Goal: Task Accomplishment & Management: Manage account settings

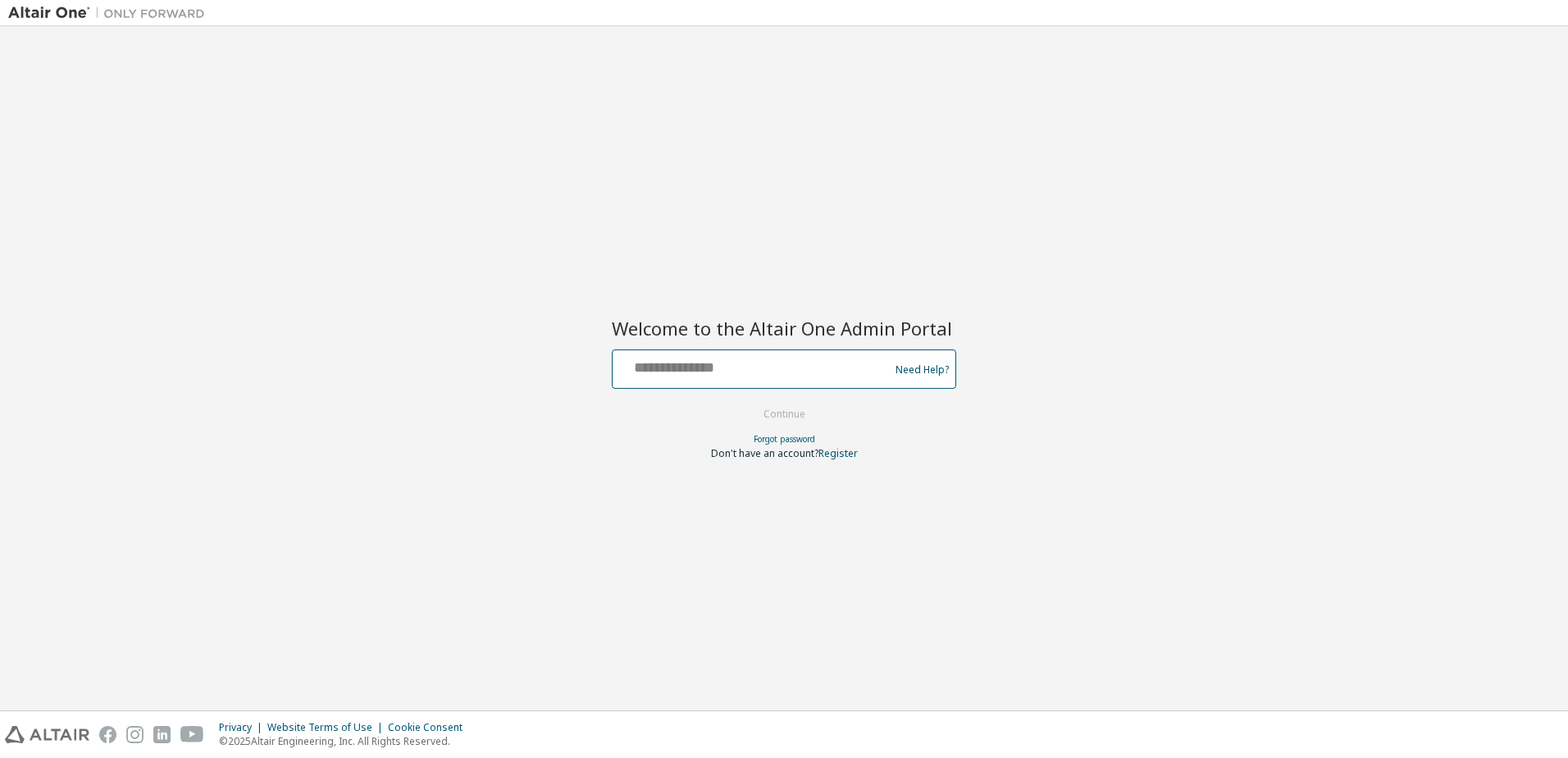
type input "**********"
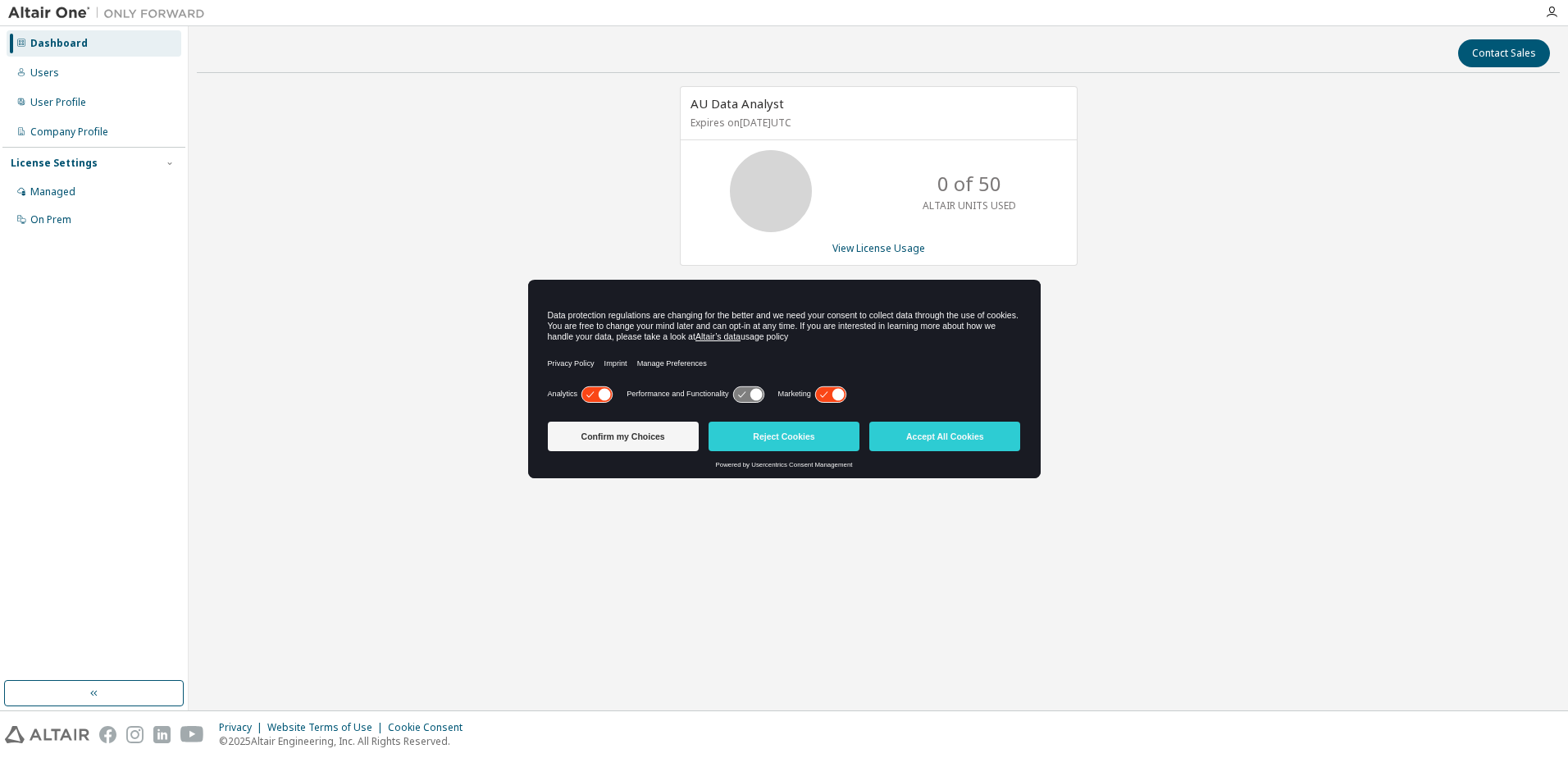
click at [838, 392] on icon at bounding box center [838, 393] width 13 height 13
click at [590, 400] on icon at bounding box center [597, 394] width 30 height 15
click at [618, 431] on button "Confirm my Choices" at bounding box center [623, 436] width 151 height 30
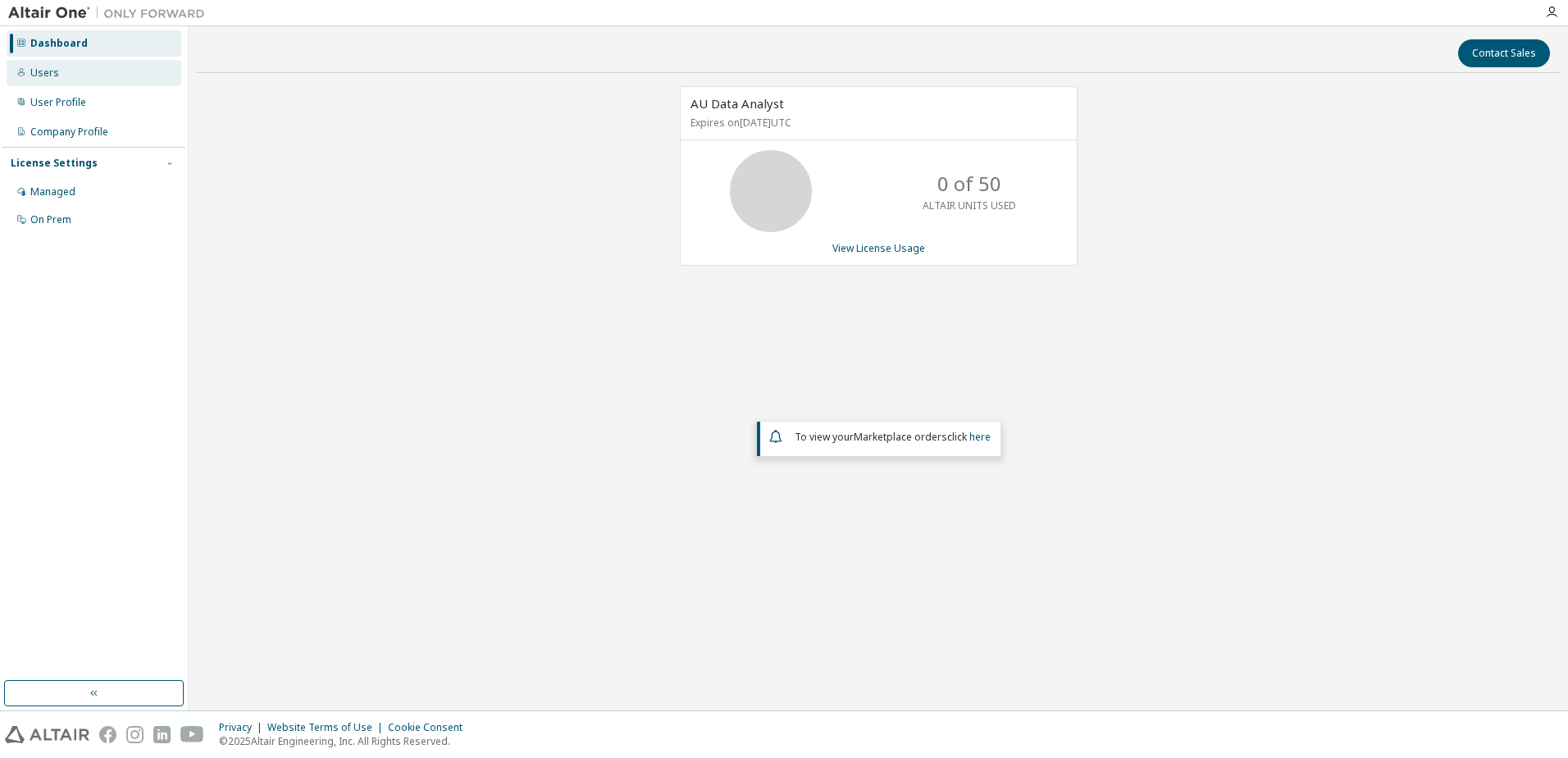
click at [68, 73] on div "Users" at bounding box center [94, 73] width 175 height 26
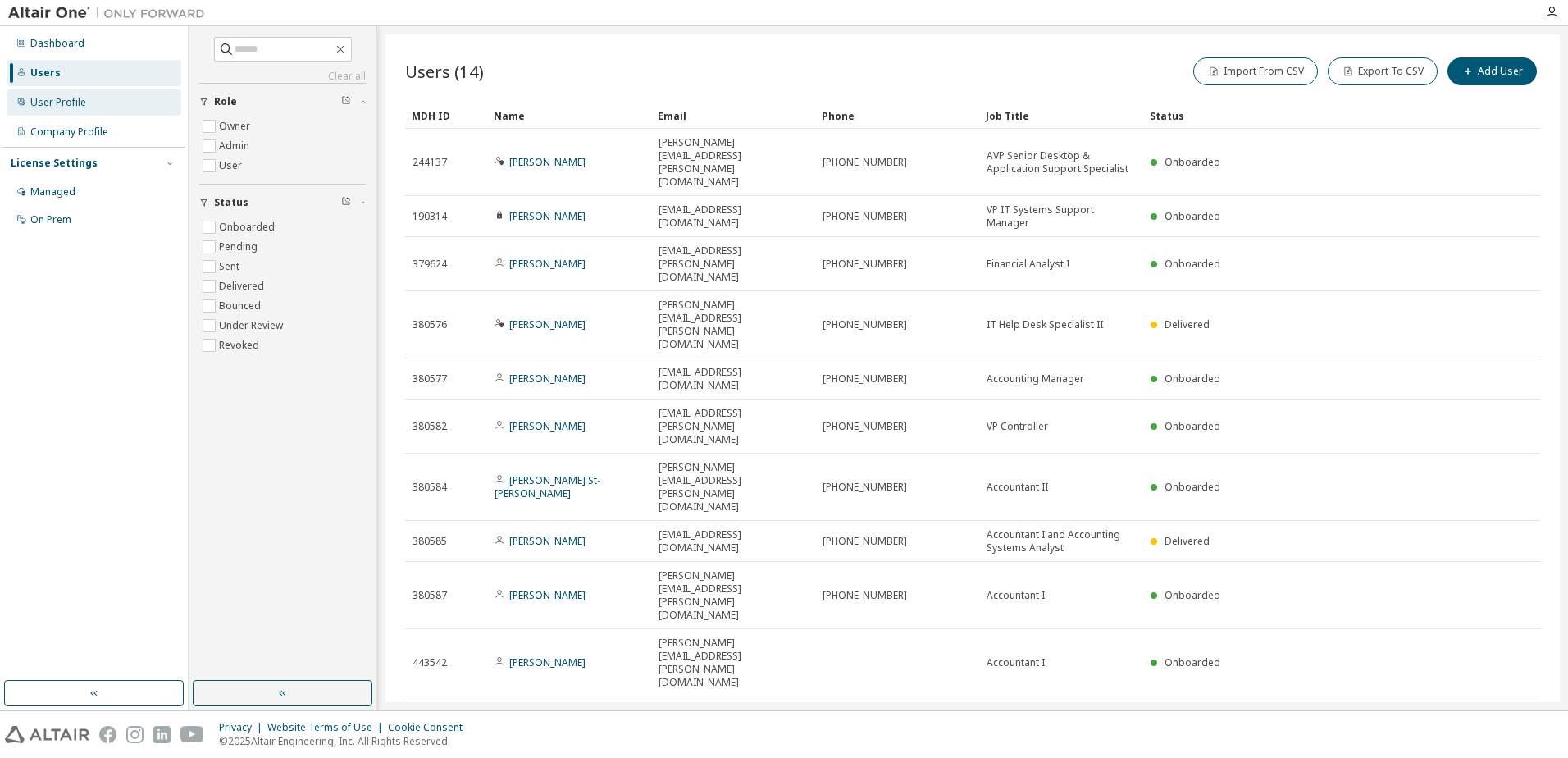
click at [75, 106] on div "User Profile" at bounding box center [58, 103] width 56 height 14
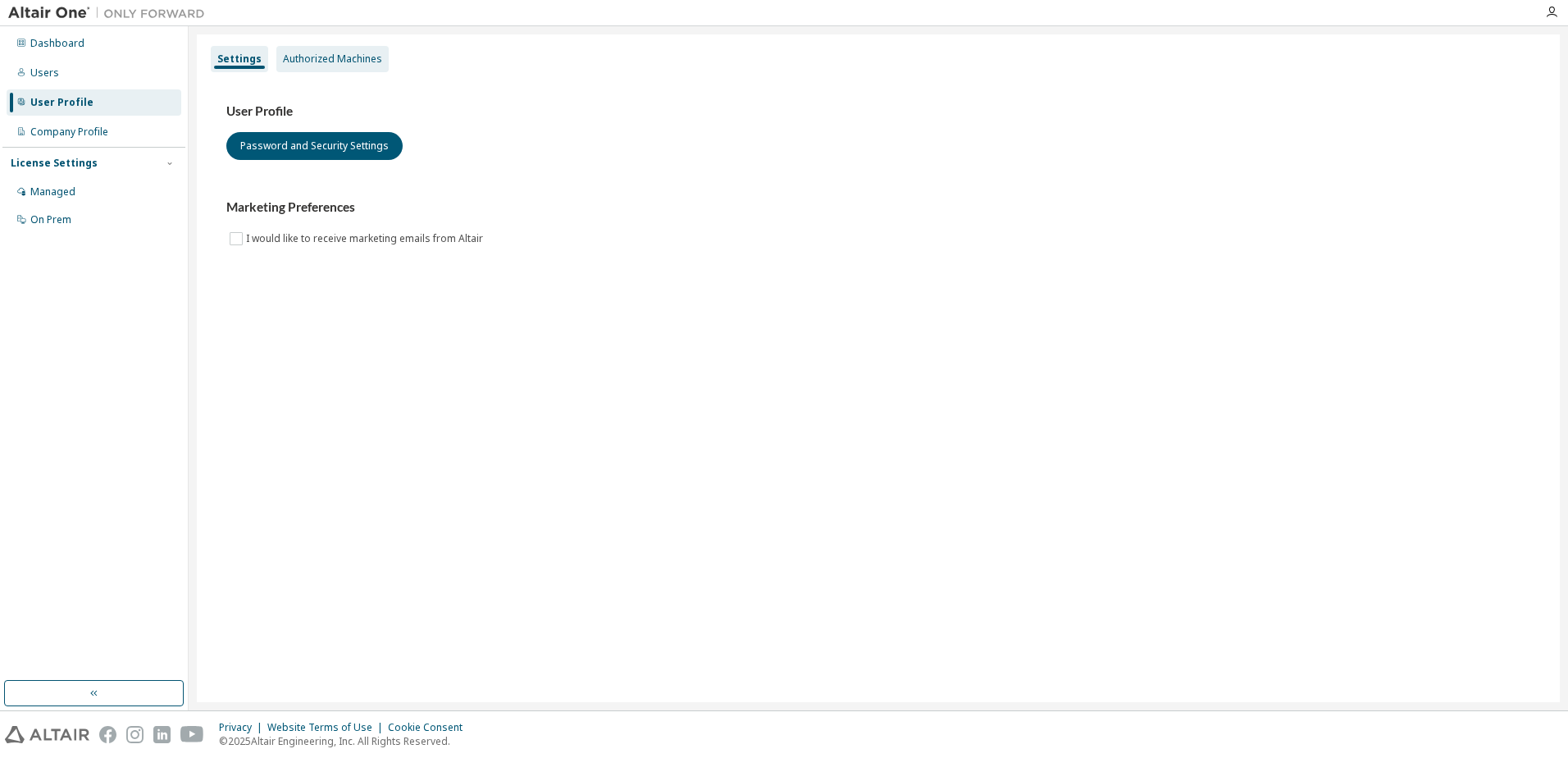
click at [351, 62] on div "Authorized Machines" at bounding box center [333, 59] width 100 height 14
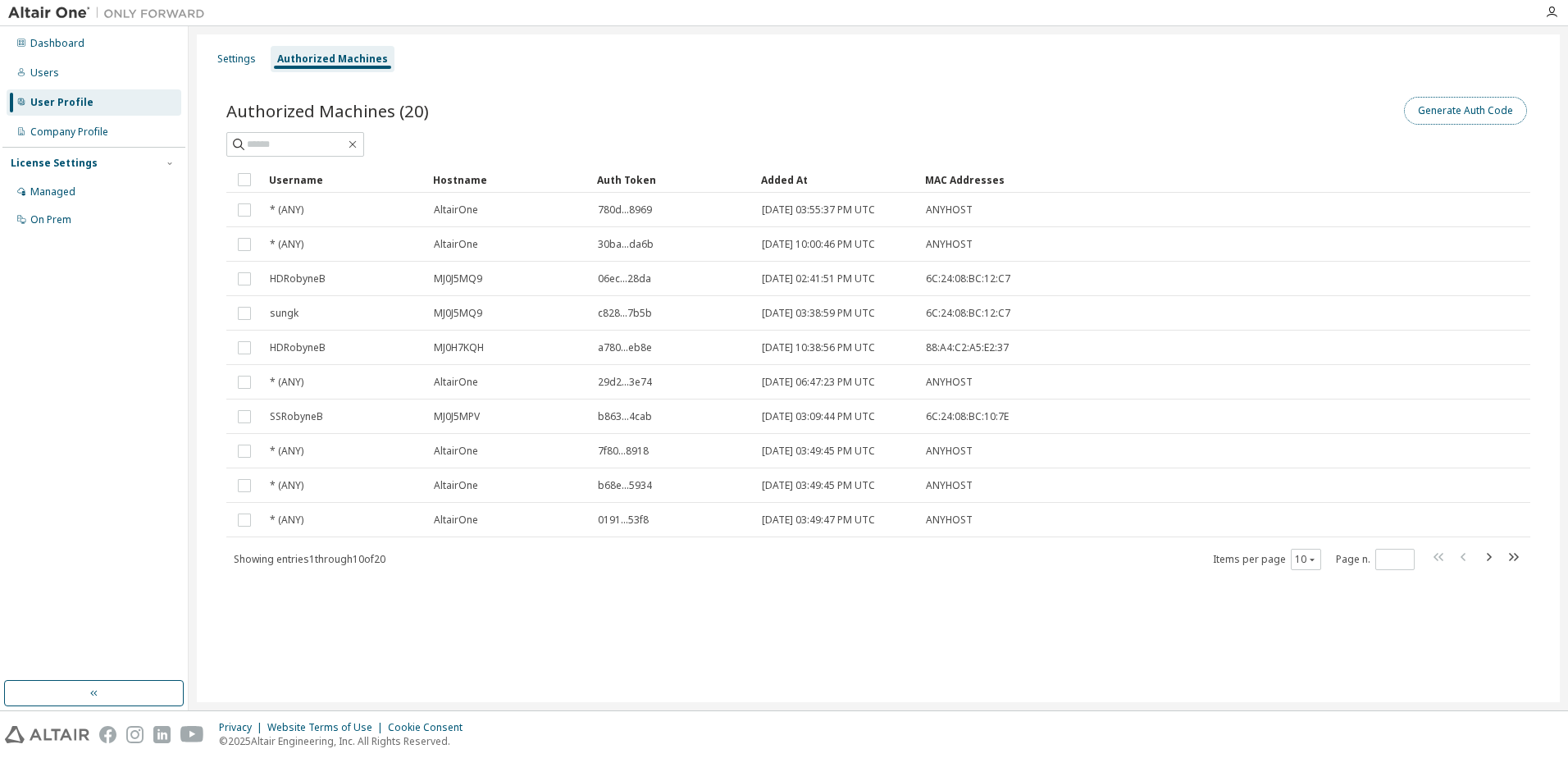
click at [1448, 113] on button "Generate Auth Code" at bounding box center [1466, 111] width 123 height 28
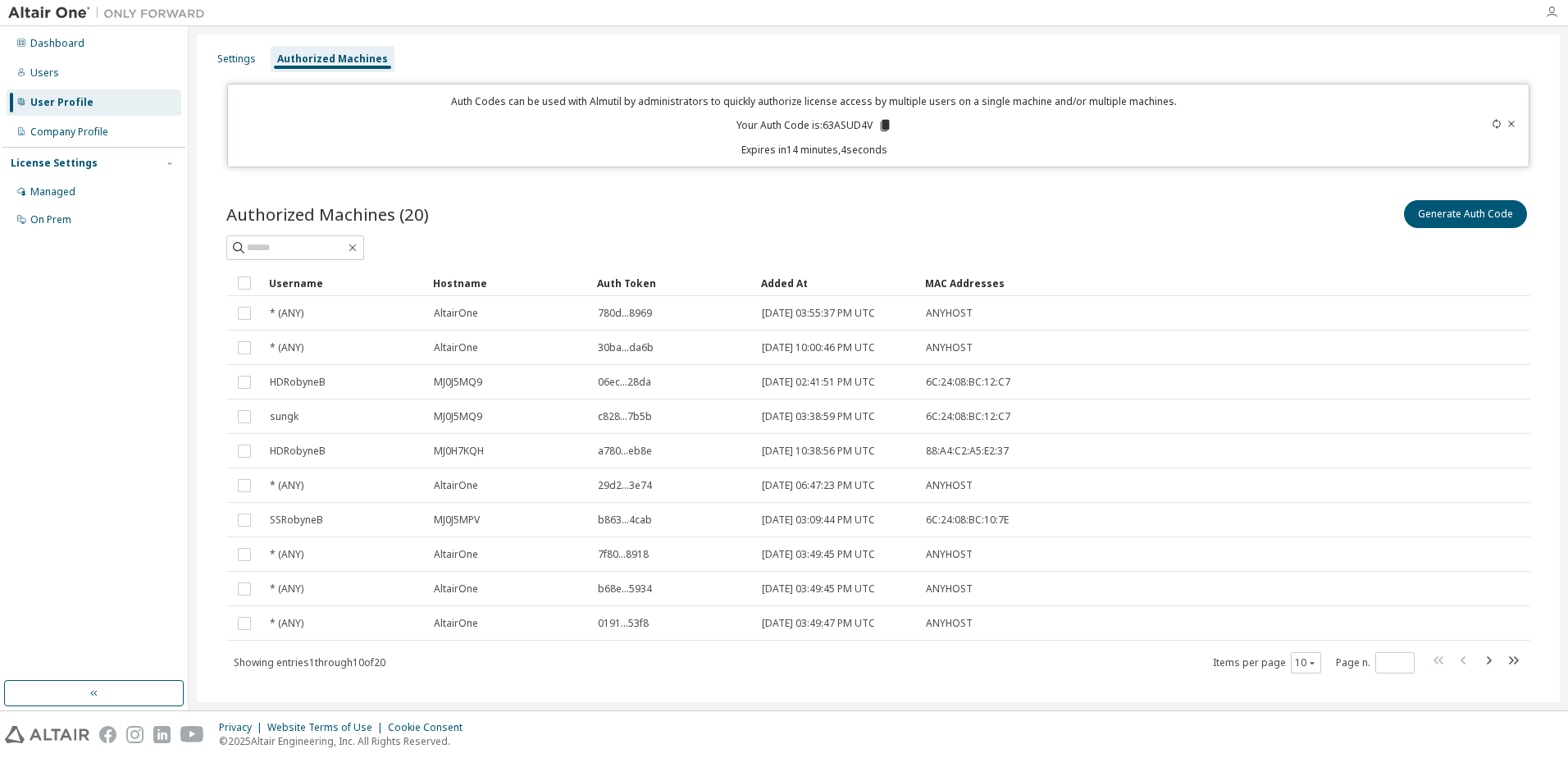
click at [1553, 13] on icon "button" at bounding box center [1552, 13] width 14 height 14
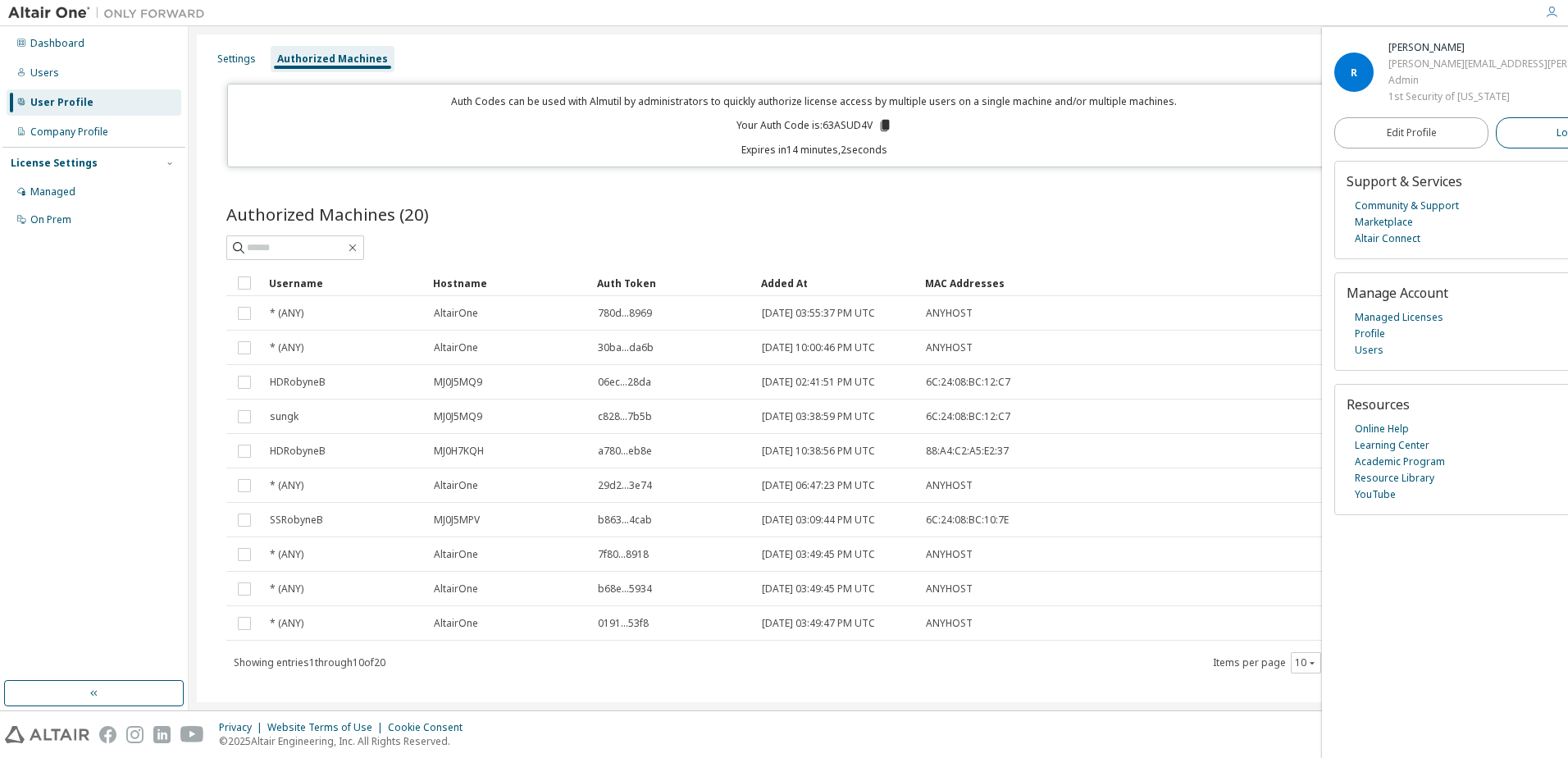
click at [1557, 136] on span "Logout" at bounding box center [1574, 133] width 34 height 16
